Goal: Task Accomplishment & Management: Use online tool/utility

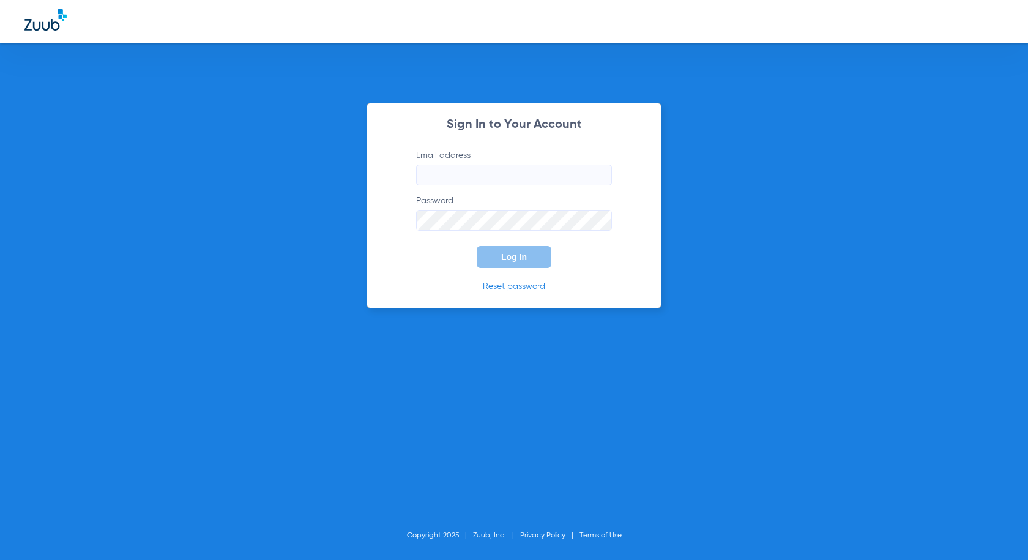
type input "[PERSON_NAME][EMAIL_ADDRESS][PERSON_NAME][DOMAIN_NAME]"
click at [492, 253] on button "Log In" at bounding box center [514, 257] width 75 height 22
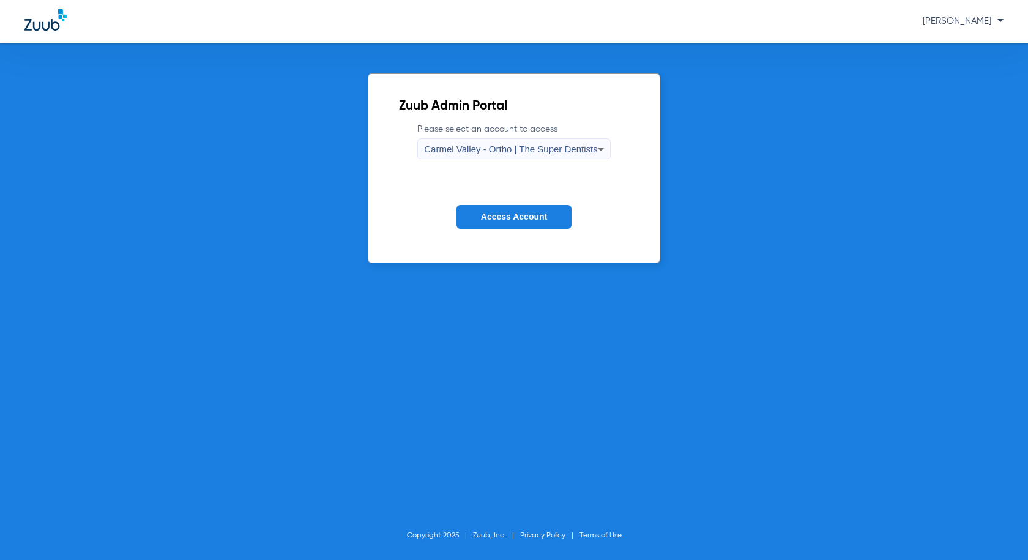
click at [535, 141] on div "Carmel Valley - Ortho | The Super Dentists" at bounding box center [510, 149] width 173 height 21
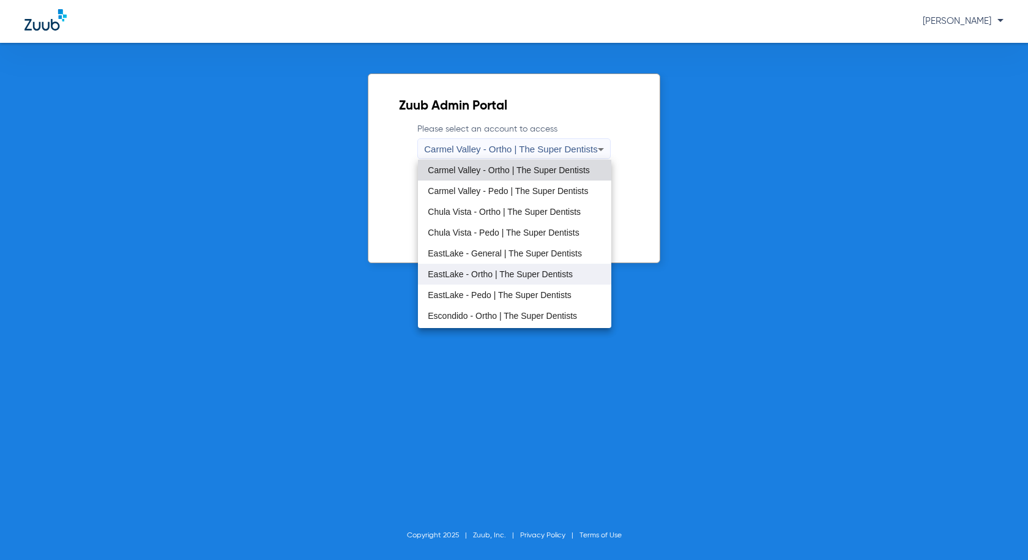
scroll to position [144, 0]
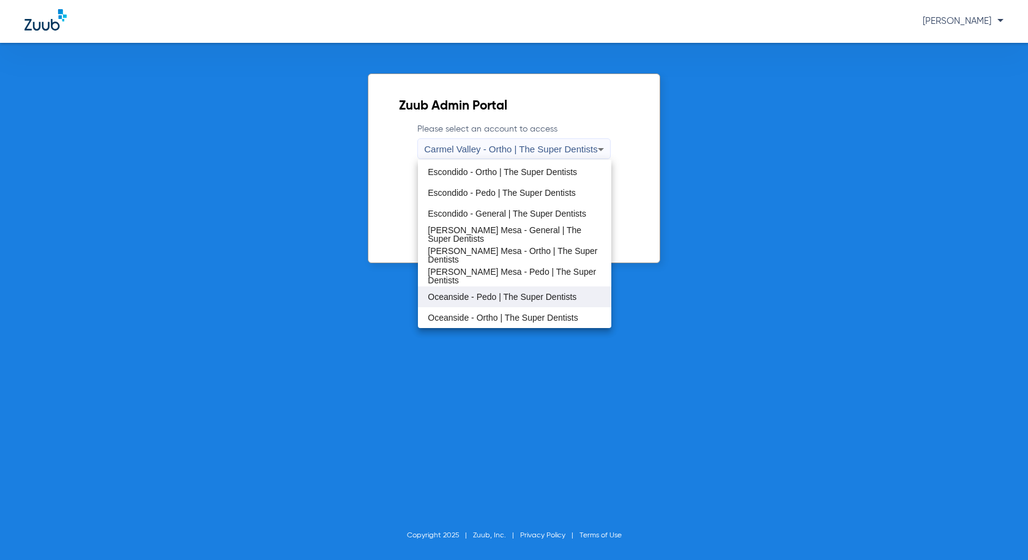
click at [480, 291] on mat-option "Oceanside - Pedo | The Super Dentists" at bounding box center [514, 296] width 193 height 21
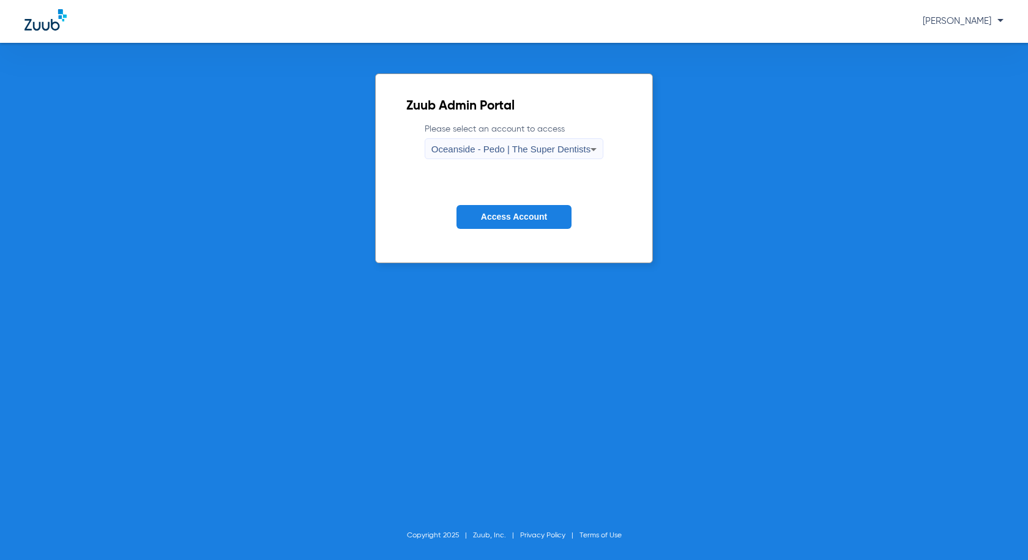
click at [530, 220] on span "Access Account" at bounding box center [514, 217] width 66 height 10
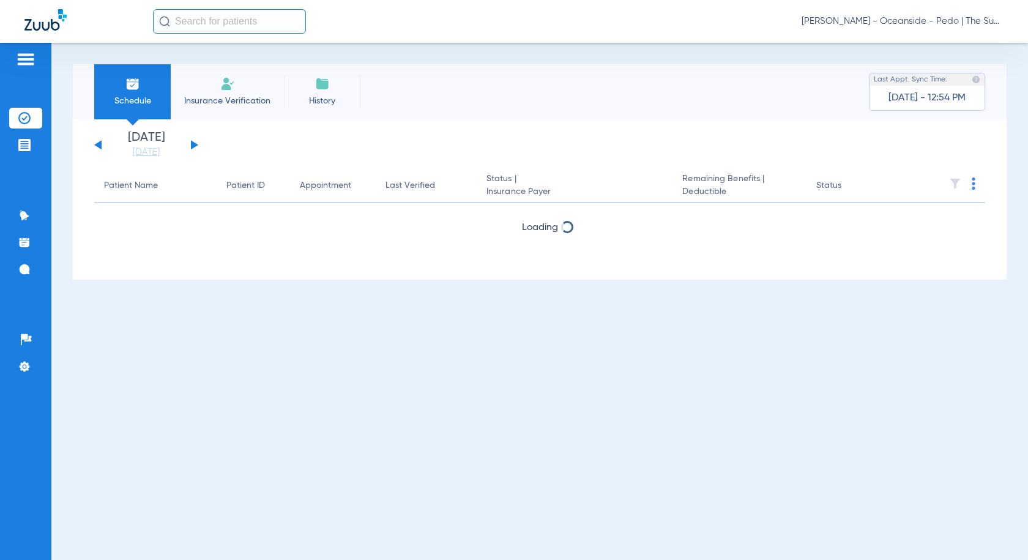
click at [253, 94] on li "Insurance Verification" at bounding box center [227, 91] width 113 height 55
